Goal: Task Accomplishment & Management: Use online tool/utility

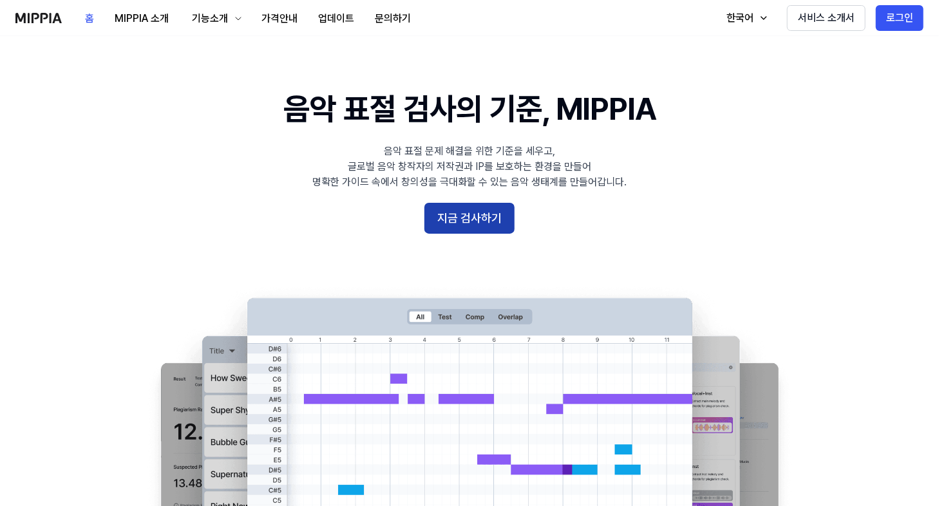
click at [484, 220] on button "지금 검사하기" at bounding box center [469, 218] width 90 height 31
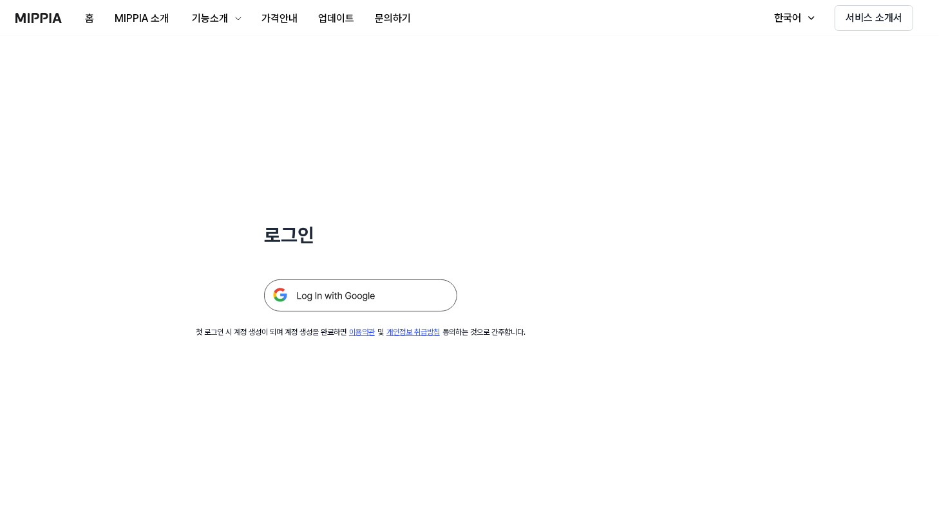
click at [399, 288] on img at bounding box center [360, 296] width 193 height 32
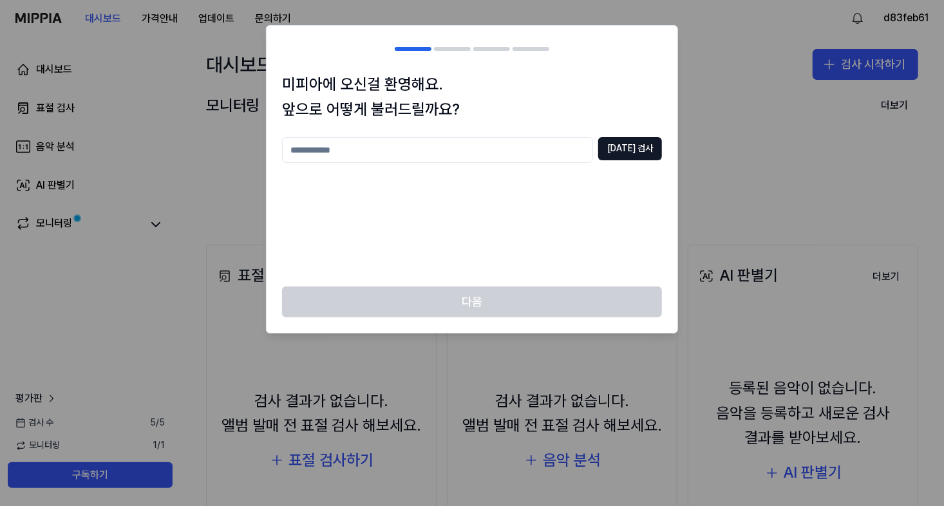
click at [508, 147] on div "미피아에 오신걸 환영해요. 앞으로 어떻게 불러드릴까요? 중복 검사 다음" at bounding box center [472, 179] width 412 height 309
click at [491, 146] on input "text" at bounding box center [437, 150] width 311 height 26
type input "******"
click at [654, 145] on button "중복 검사" at bounding box center [630, 148] width 64 height 23
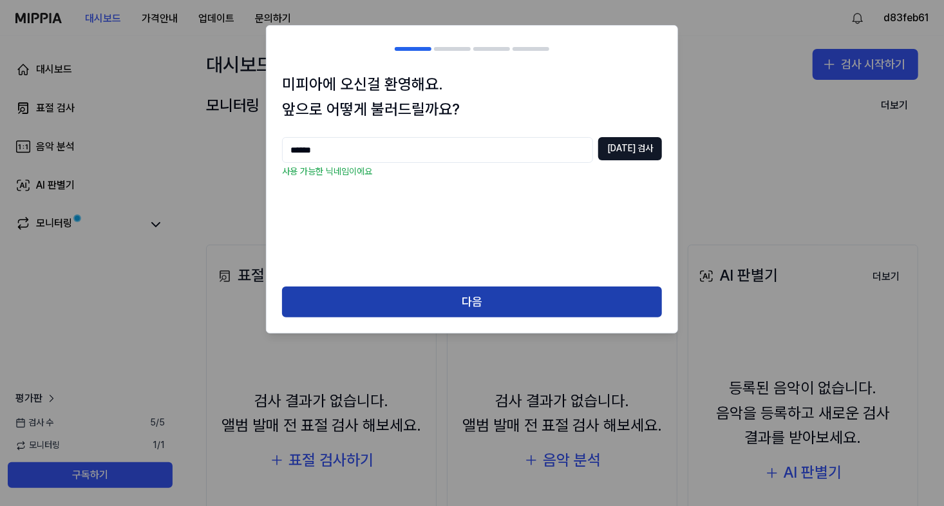
click at [500, 296] on button "다음" at bounding box center [472, 302] width 380 height 31
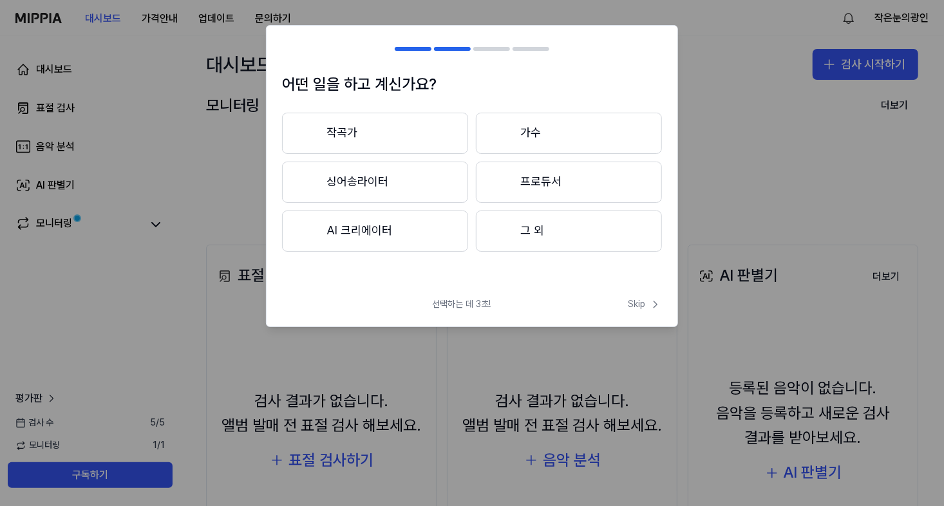
click at [541, 233] on button "그 외" at bounding box center [569, 231] width 186 height 41
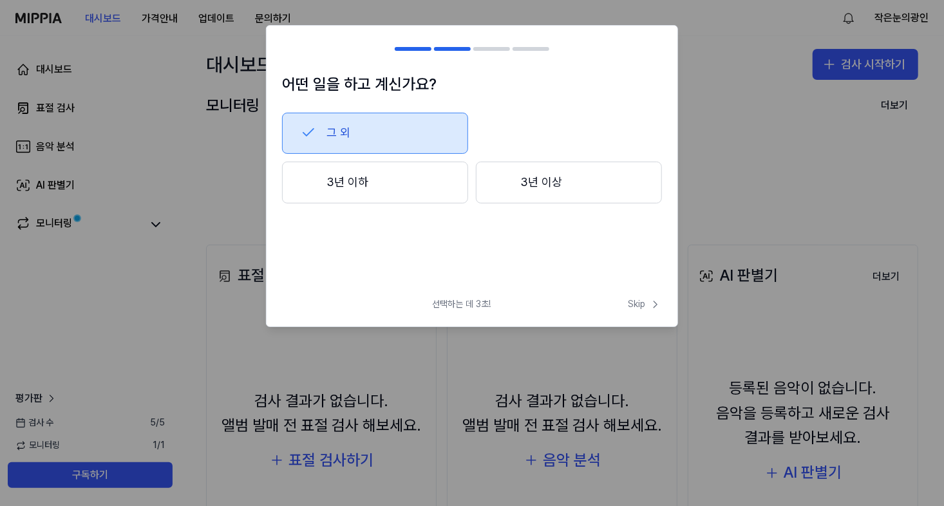
click at [431, 192] on button "3년 이하" at bounding box center [375, 183] width 186 height 43
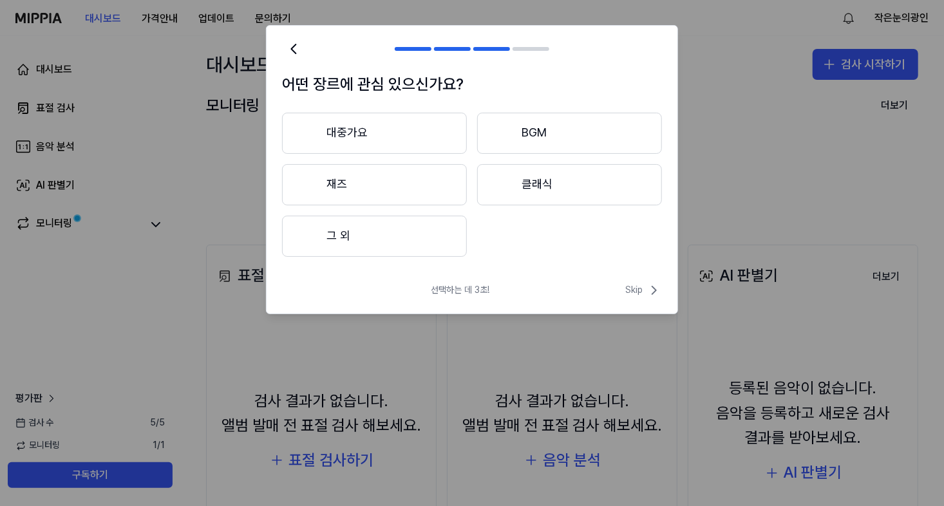
click at [423, 225] on button "그 외" at bounding box center [374, 236] width 185 height 41
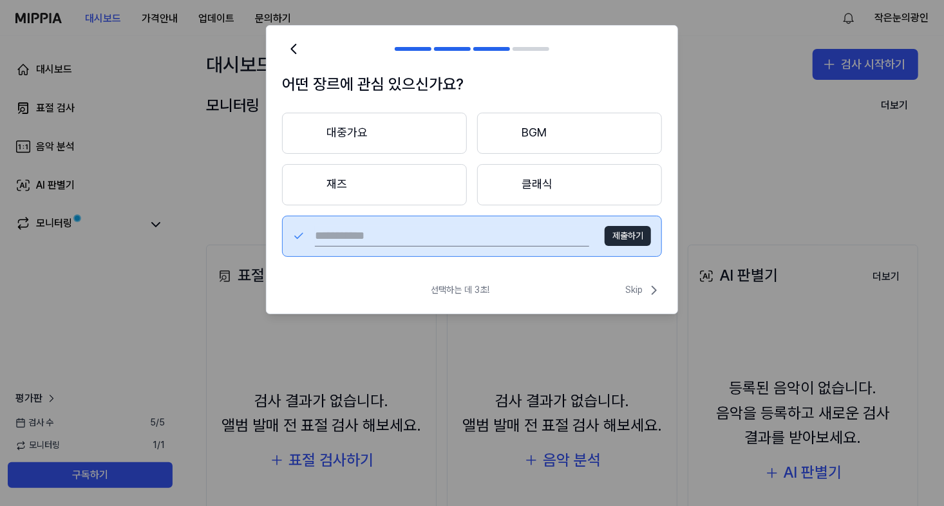
click at [439, 137] on button "대중가요" at bounding box center [374, 133] width 185 height 41
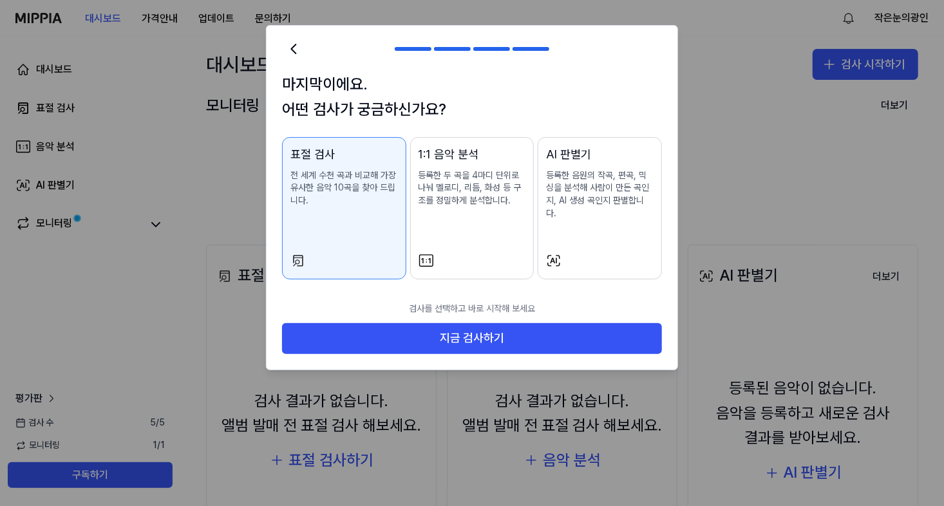
click at [492, 209] on div "1:1 음악 분석 등록한 두 곡을 4마디 단위로 나눠 멜로디, 리듬, 화성 등 구조를 정밀하게 분석합니다." at bounding box center [473, 190] width 108 height 88
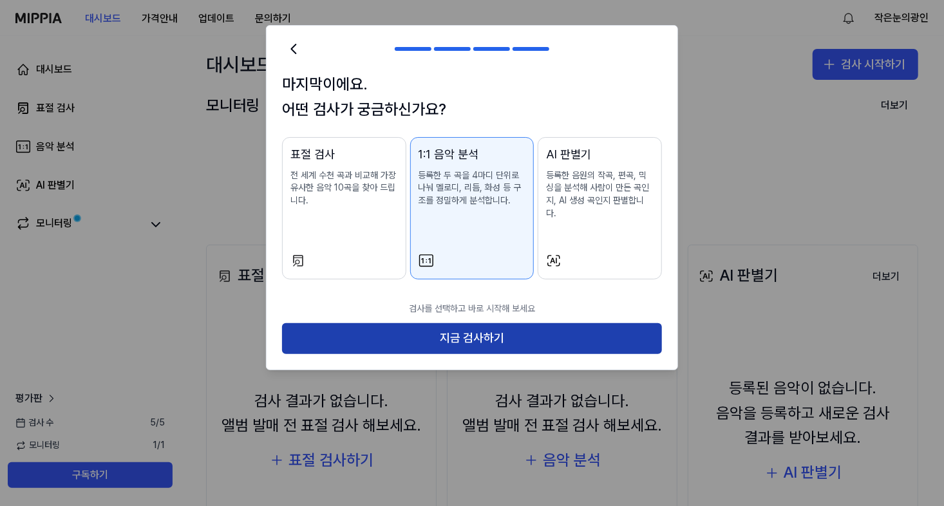
click at [453, 323] on button "지금 검사하기" at bounding box center [472, 338] width 380 height 31
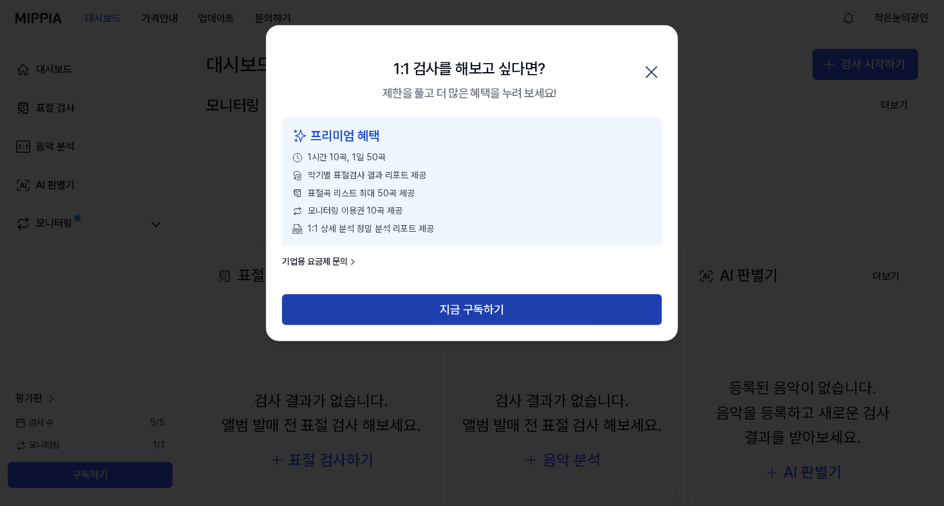
click at [453, 299] on button "지금 구독하기" at bounding box center [472, 309] width 380 height 31
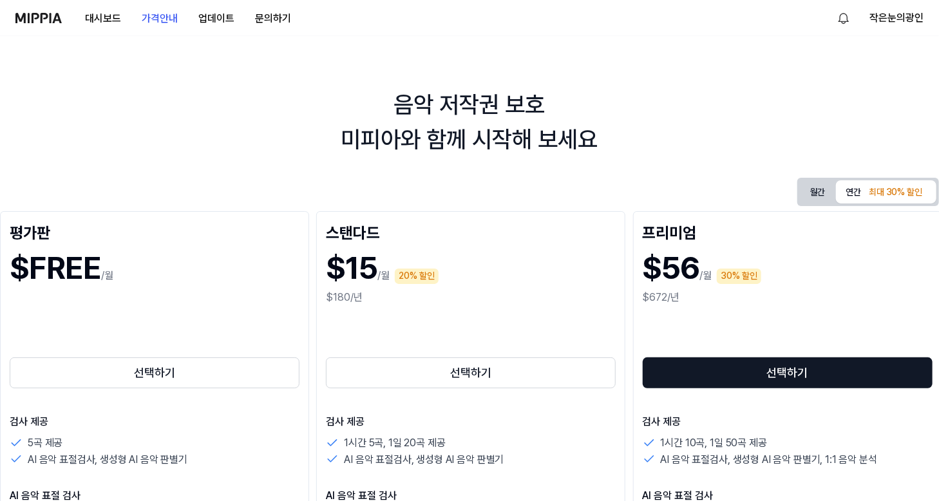
click at [48, 15] on img at bounding box center [38, 18] width 46 height 10
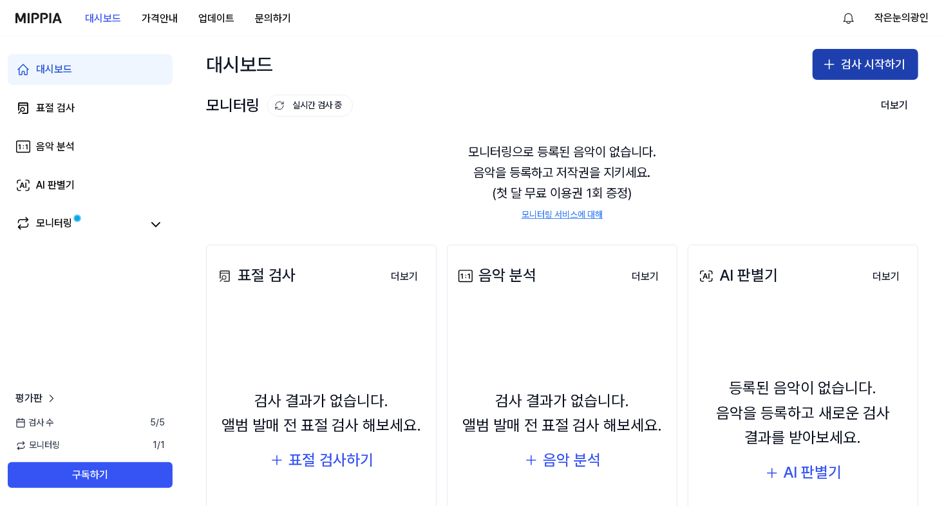
click at [850, 59] on button "검사 시작하기" at bounding box center [866, 64] width 106 height 31
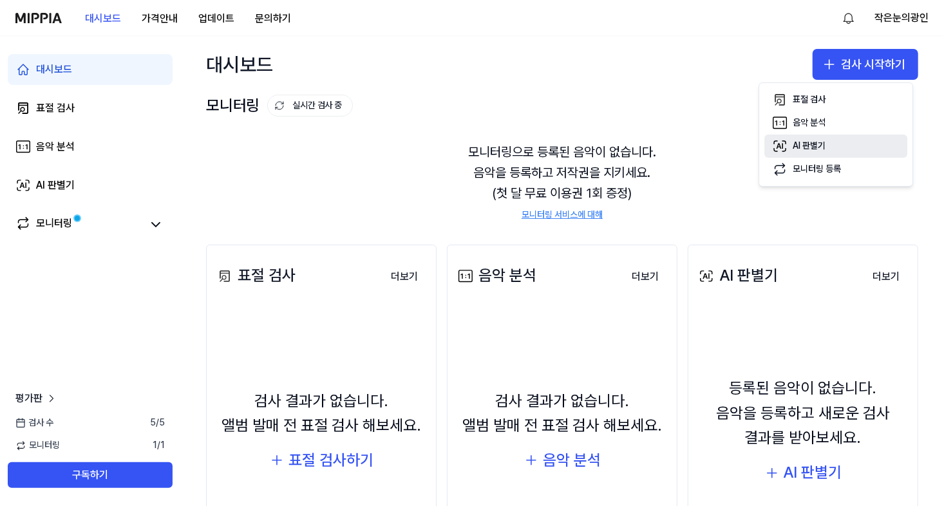
click at [833, 144] on button "AI 판별기" at bounding box center [836, 146] width 143 height 23
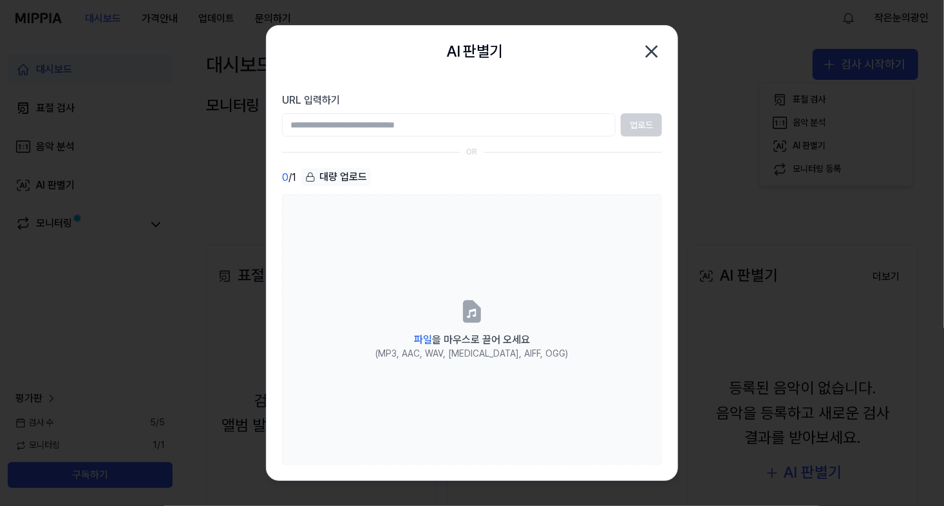
click at [447, 118] on input "URL 입력하기" at bounding box center [449, 124] width 334 height 23
paste input "**********"
type input "**********"
click at [644, 127] on button "업로드" at bounding box center [641, 124] width 41 height 23
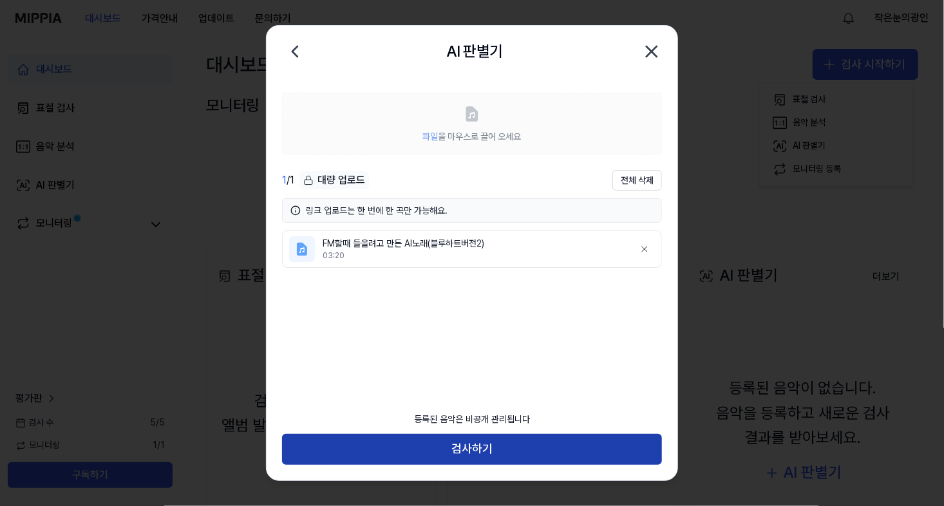
click at [489, 446] on button "검사하기" at bounding box center [472, 449] width 380 height 31
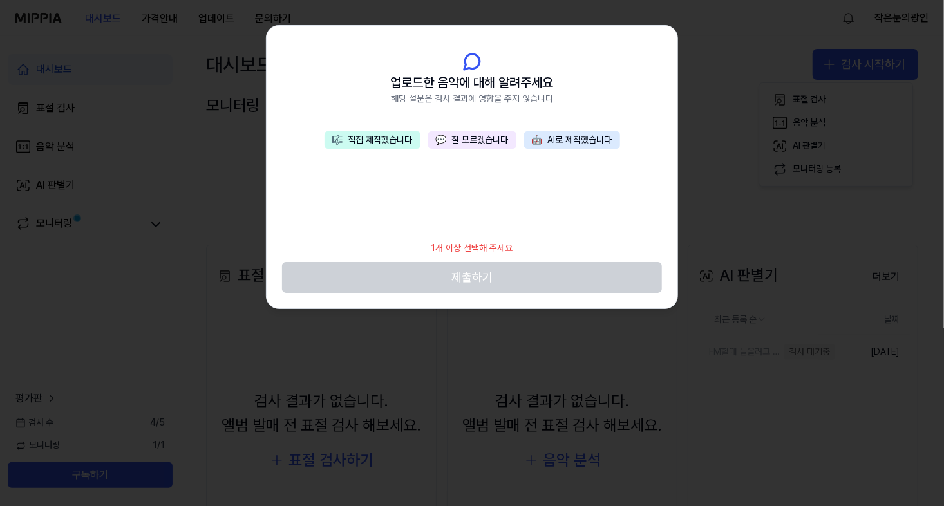
click at [578, 138] on button "🤖 AI로 제작했습니다" at bounding box center [572, 140] width 96 height 18
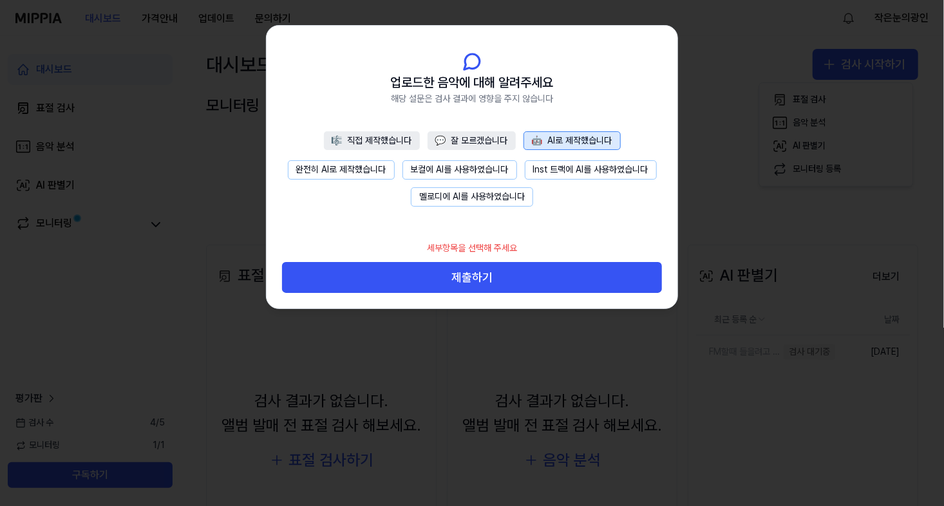
click at [349, 169] on button "완전히 AI로 제작했습니다" at bounding box center [341, 169] width 107 height 19
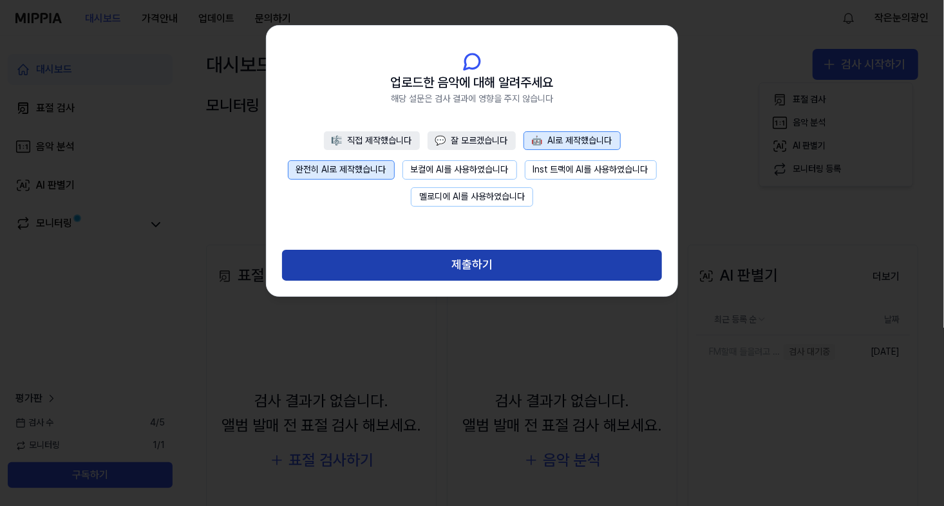
click at [453, 265] on button "제출하기" at bounding box center [472, 265] width 380 height 31
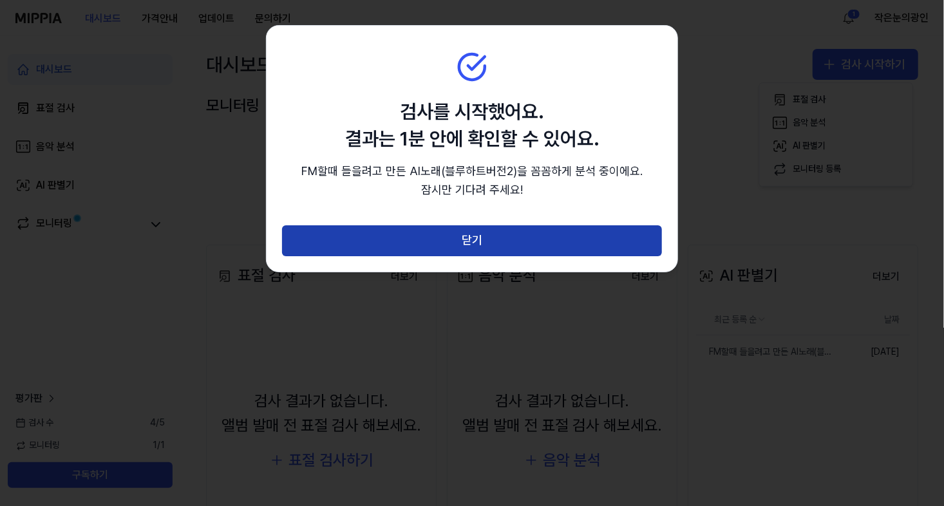
click at [502, 241] on button "닫기" at bounding box center [472, 240] width 380 height 31
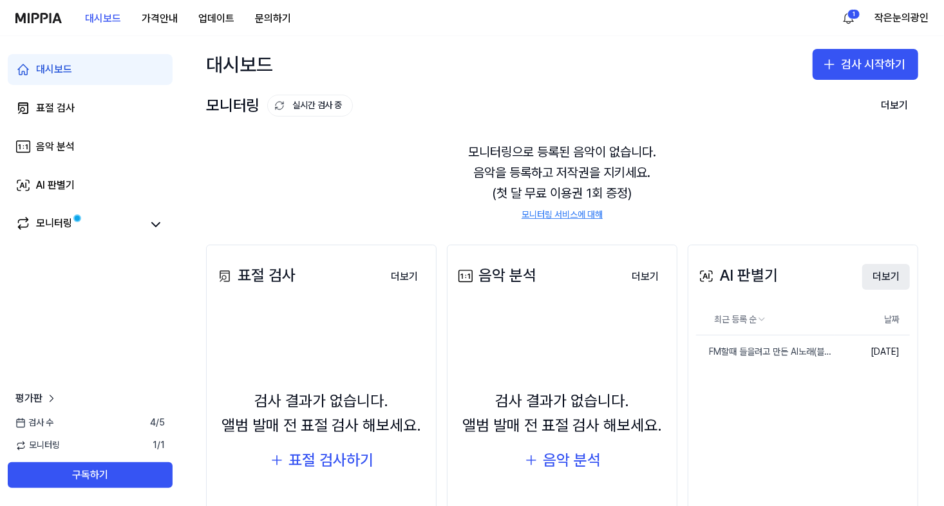
click at [874, 278] on button "더보기" at bounding box center [886, 277] width 48 height 26
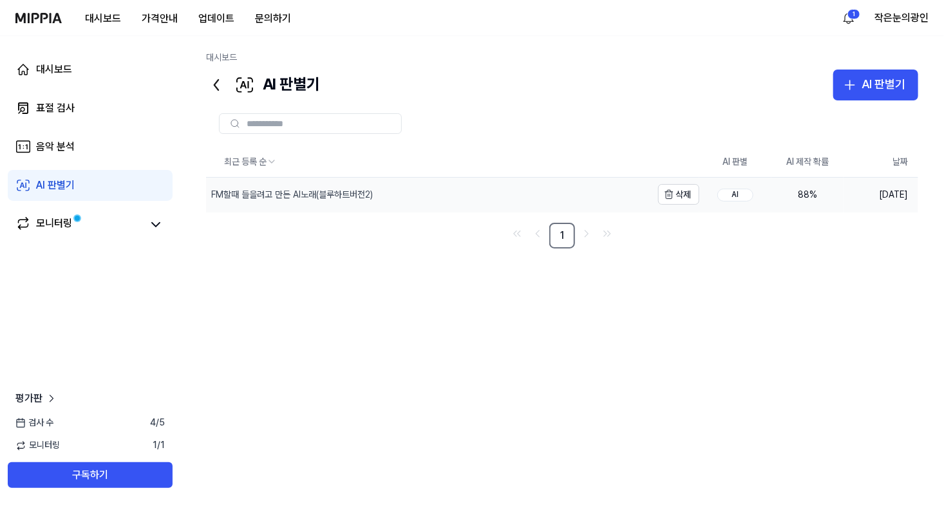
click at [348, 200] on div "FM할때 들을려고 만든 AI노래(블루하트버전2)" at bounding box center [292, 195] width 162 height 13
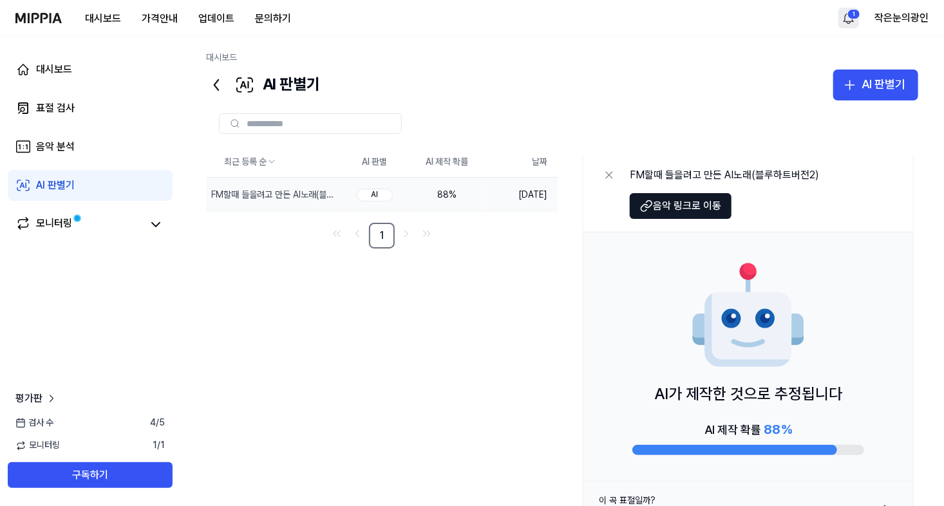
click at [840, 21] on html "대시보드 가격안내 업데이트 문의하기 1 작은눈의광인 대시보드 표절 검사 음악 분석 AI 판별기 모니터링 평가판 검사 [DATE] 모니터링 1 …" at bounding box center [472, 253] width 944 height 506
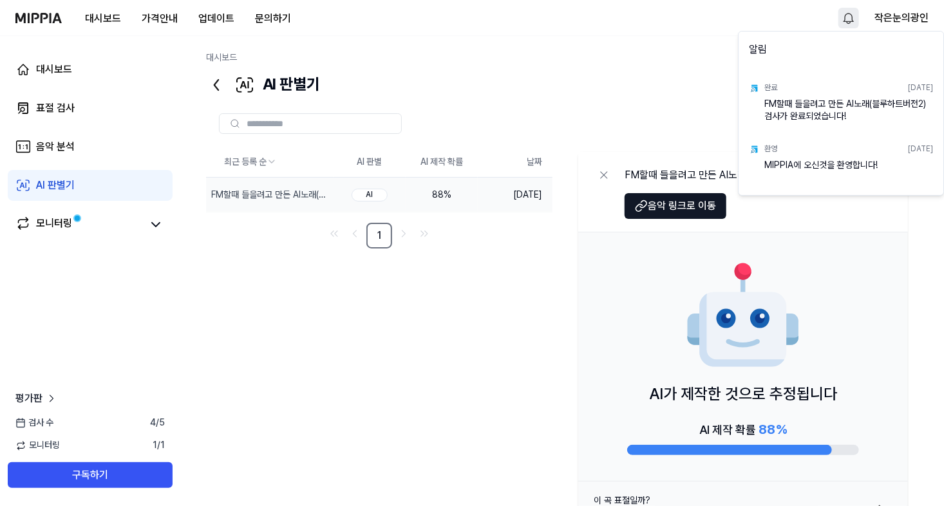
click at [629, 75] on html "대시보드 가격안내 업데이트 문의하기 작은눈의광인 대시보드 표절 검사 음악 분석 AI 판별기 모니터링 평가판 검사 [DATE] 모니터링 1 / …" at bounding box center [472, 253] width 944 height 506
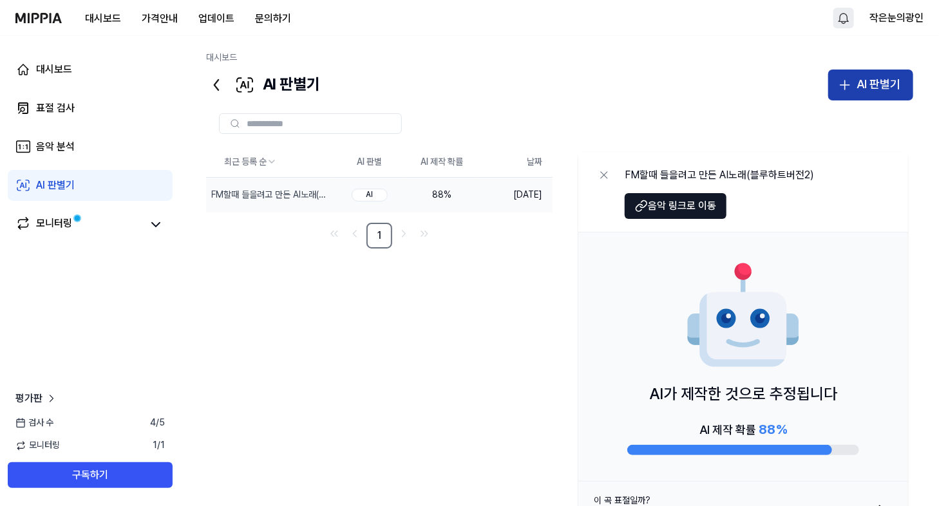
click at [858, 81] on div "AI 판별기" at bounding box center [879, 84] width 44 height 19
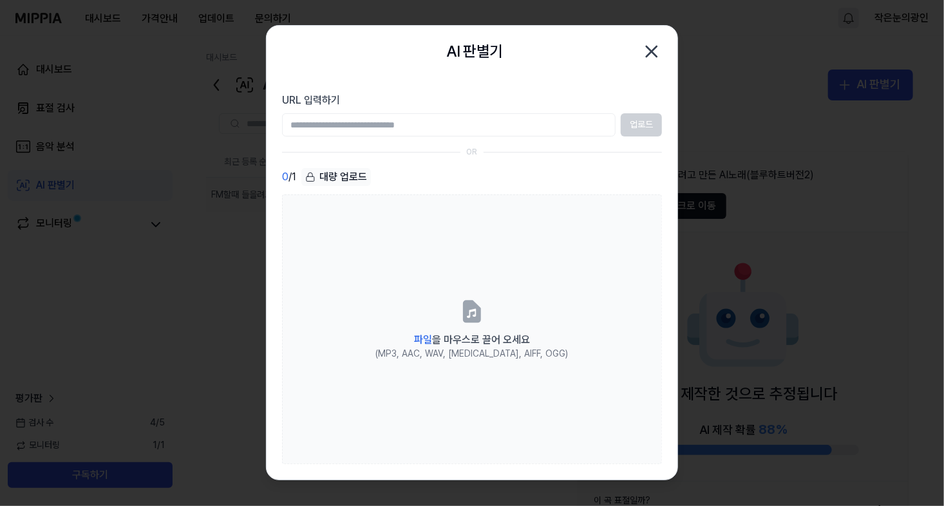
click at [652, 55] on icon "button" at bounding box center [652, 51] width 21 height 21
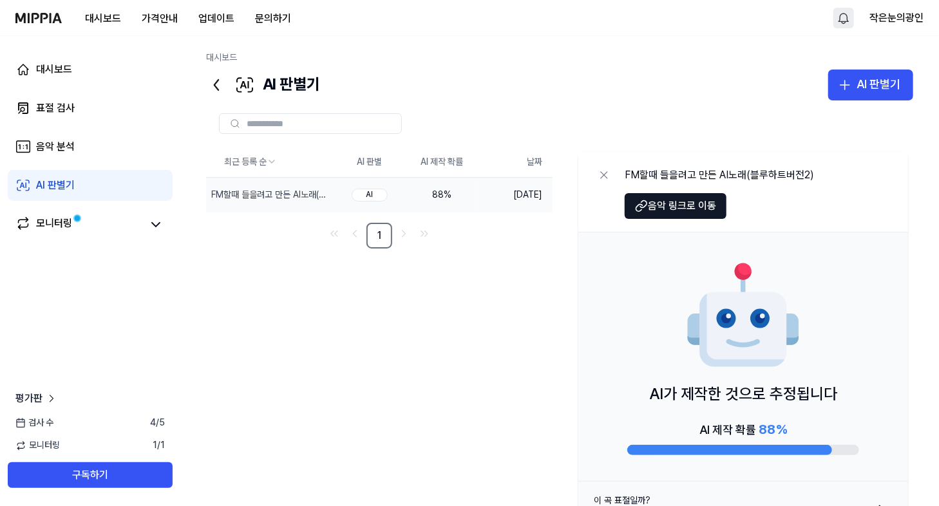
click at [36, 14] on img at bounding box center [38, 18] width 46 height 10
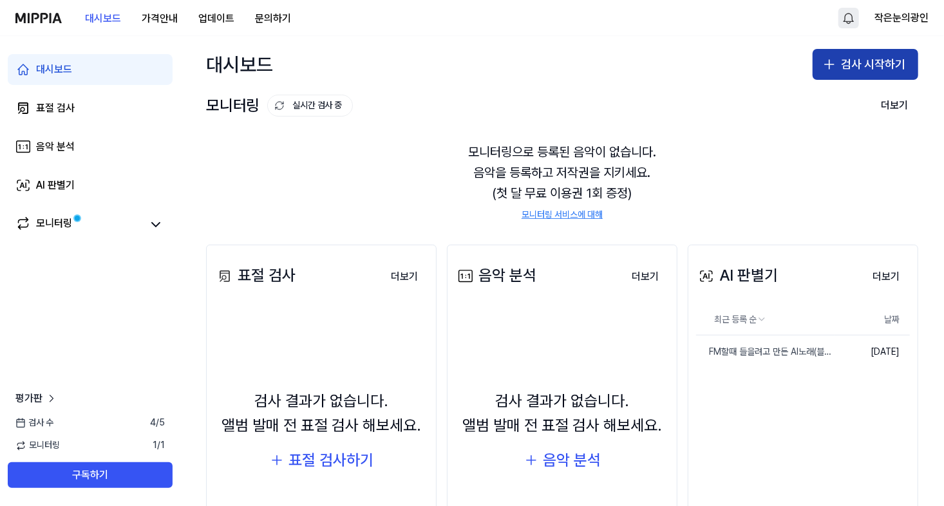
click at [873, 64] on button "검사 시작하기" at bounding box center [866, 64] width 106 height 31
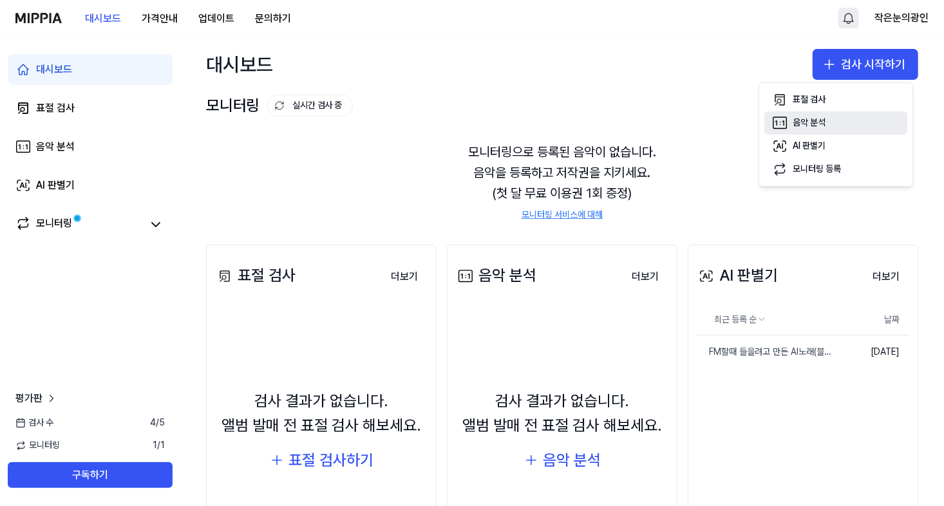
click at [833, 129] on button "음악 분석" at bounding box center [836, 122] width 143 height 23
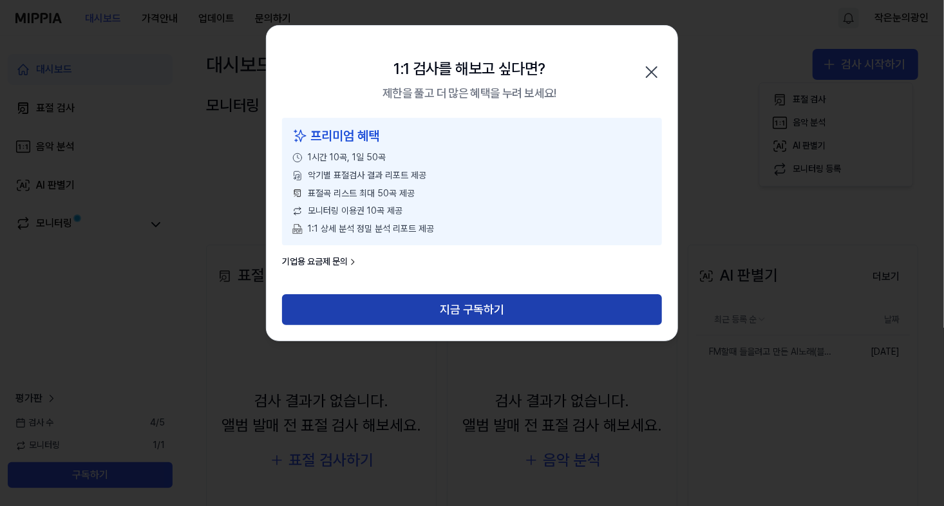
click at [466, 303] on button "지금 구독하기" at bounding box center [472, 309] width 380 height 31
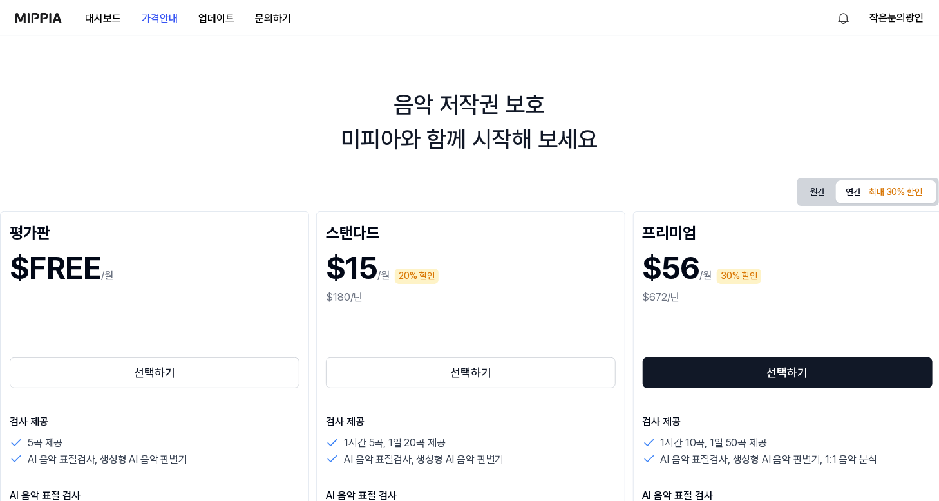
scroll to position [171, 0]
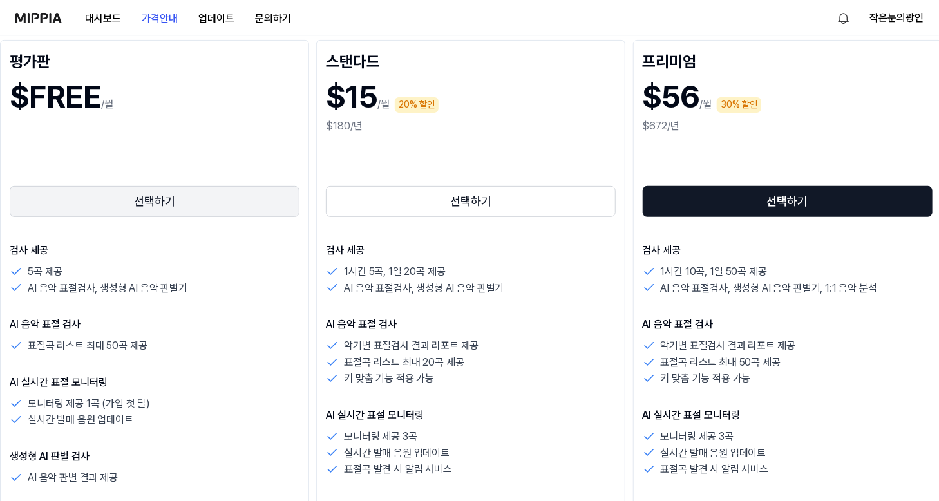
click at [222, 204] on button "선택하기" at bounding box center [155, 201] width 290 height 31
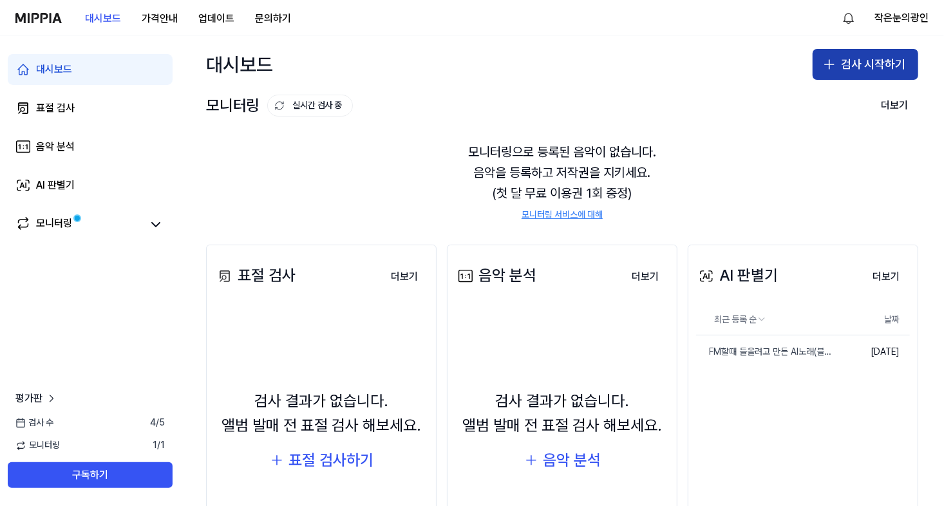
click at [861, 70] on button "검사 시작하기" at bounding box center [866, 64] width 106 height 31
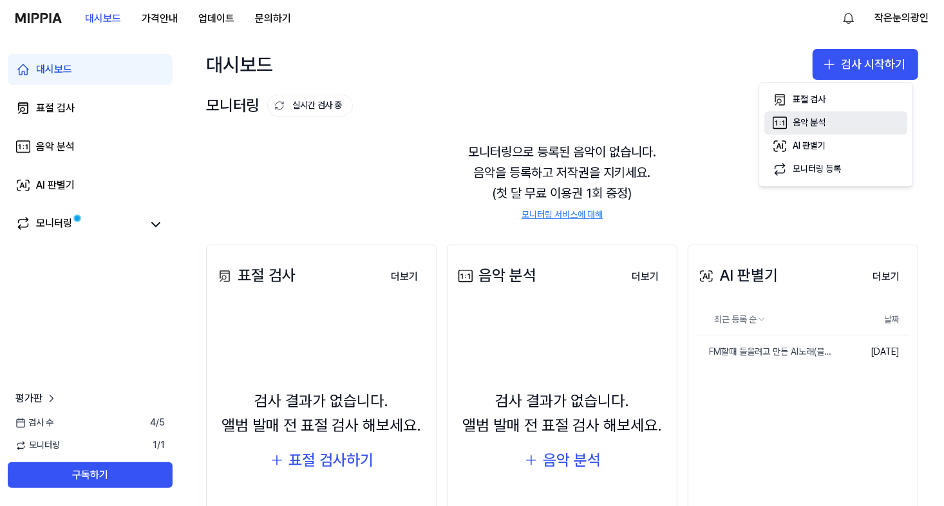
click at [829, 125] on button "음악 분석" at bounding box center [836, 122] width 143 height 23
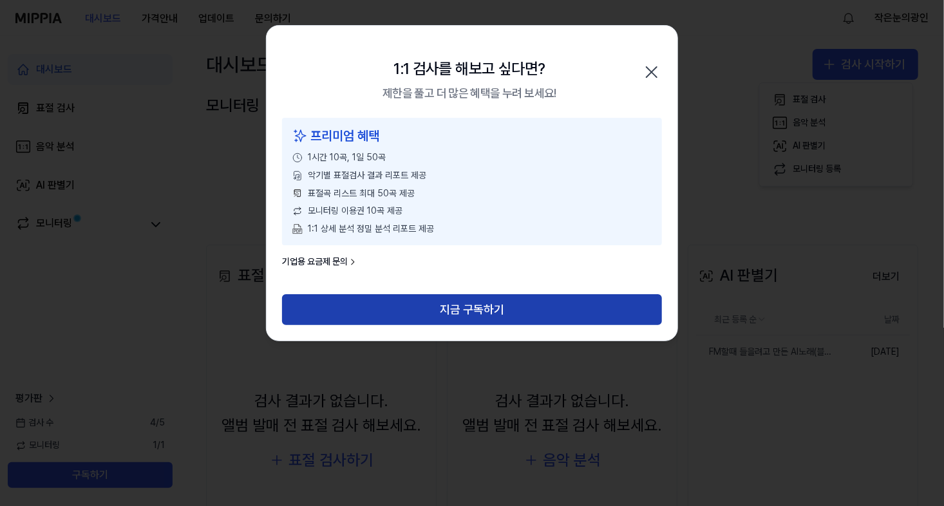
click at [430, 316] on button "지금 구독하기" at bounding box center [472, 309] width 380 height 31
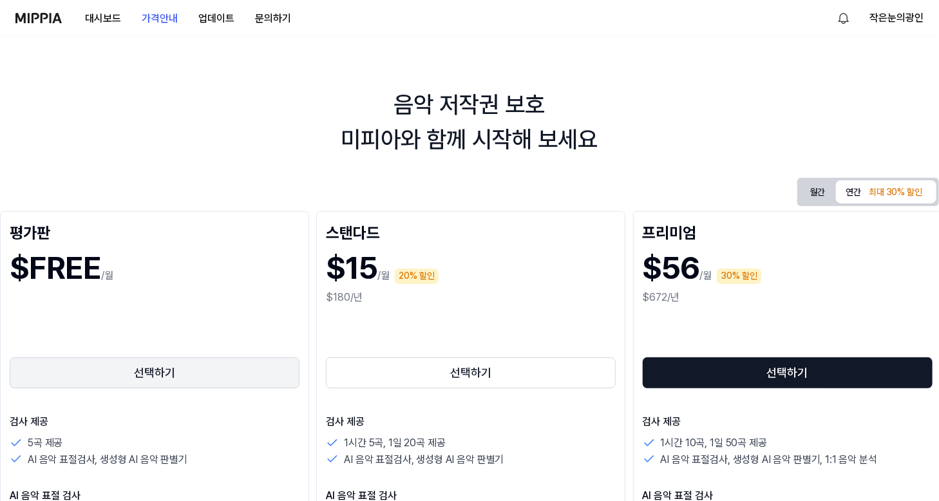
click at [169, 366] on button "선택하기" at bounding box center [155, 372] width 290 height 31
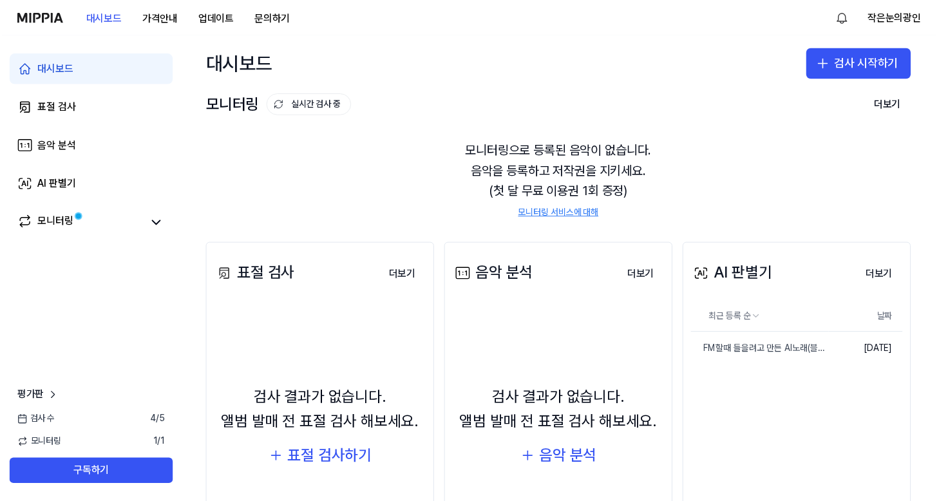
scroll to position [93, 0]
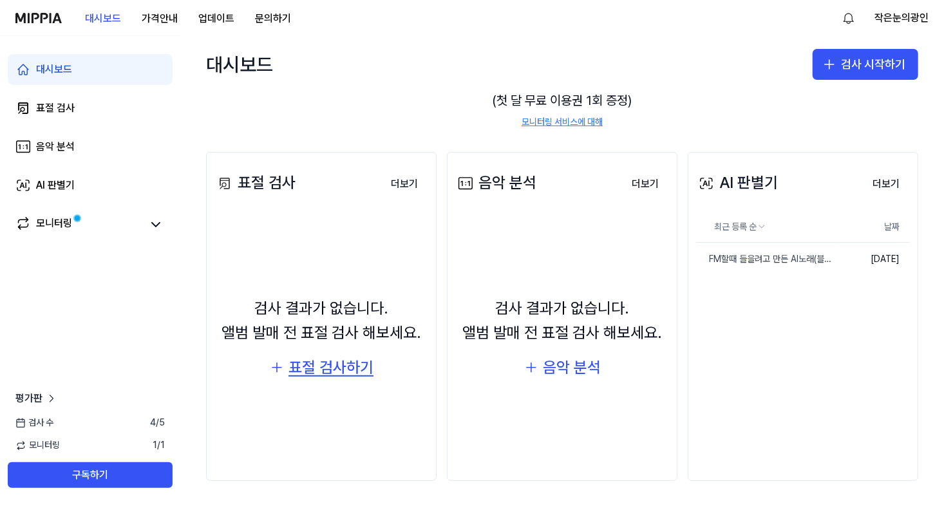
drag, startPoint x: 337, startPoint y: 383, endPoint x: 333, endPoint y: 375, distance: 8.6
click at [334, 383] on div "검사 결과가 없습니다. 앨범 발매 전 표절 검사 해보세요. 표절 검사하기" at bounding box center [321, 338] width 214 height 233
click at [333, 373] on div "표절 검사하기" at bounding box center [331, 368] width 85 height 24
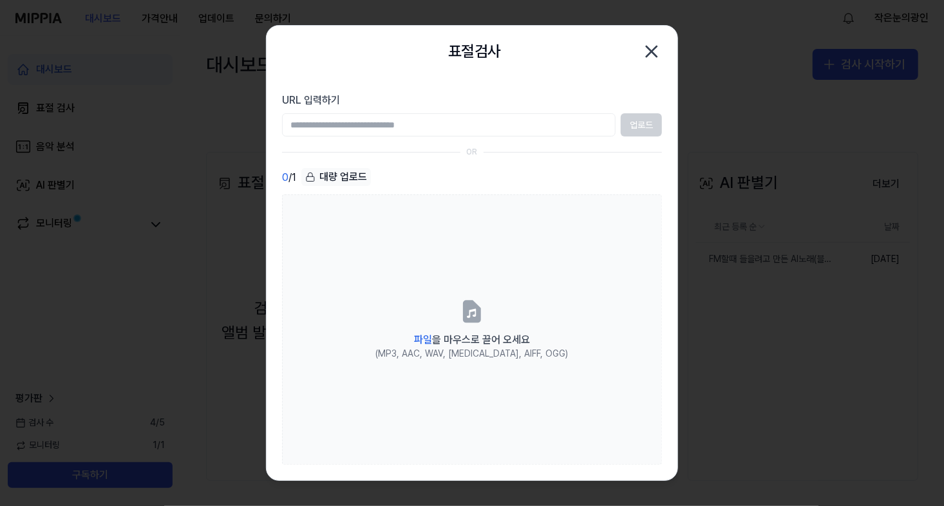
click at [657, 46] on icon "button" at bounding box center [652, 51] width 10 height 10
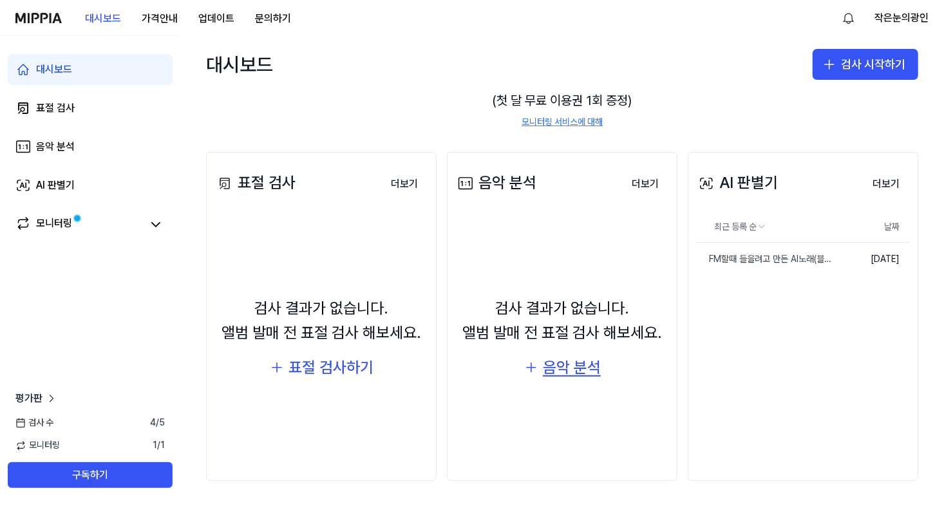
click at [569, 368] on div "음악 분석" at bounding box center [572, 368] width 58 height 24
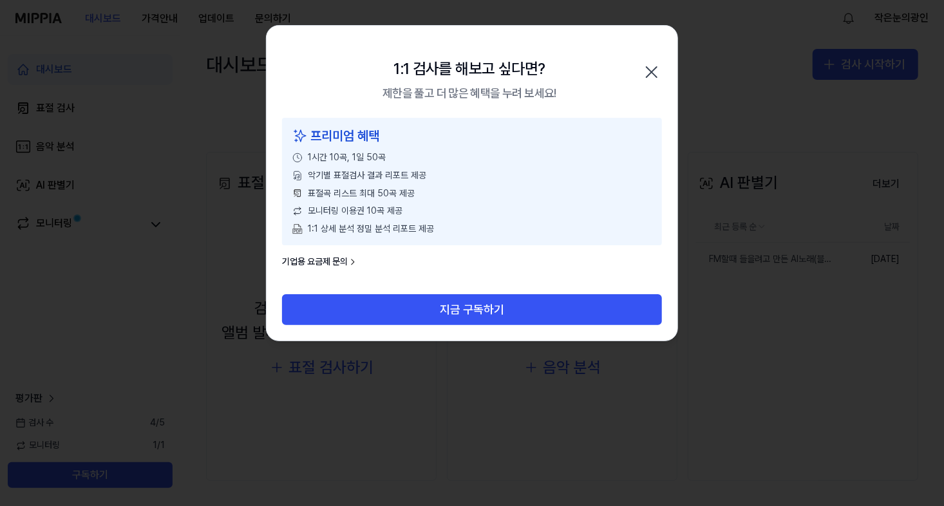
click at [656, 69] on icon "button" at bounding box center [652, 72] width 21 height 21
